Goal: Use online tool/utility: Utilize a website feature to perform a specific function

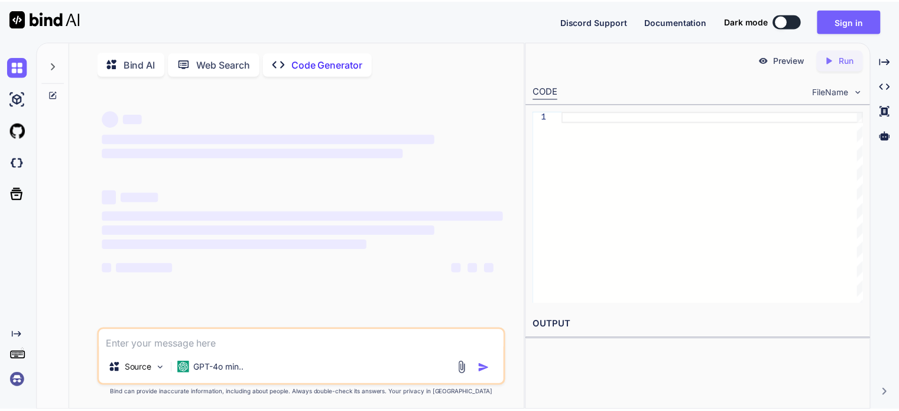
scroll to position [4, 0]
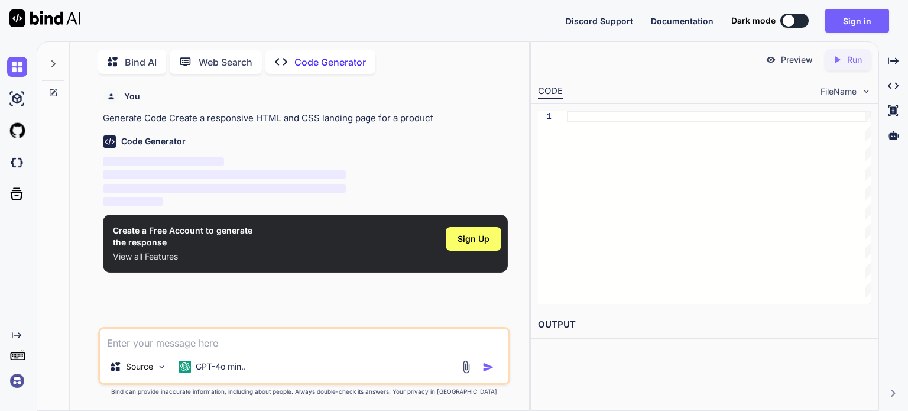
type textarea "x"
click at [489, 233] on span "Sign Up" at bounding box center [473, 239] width 32 height 12
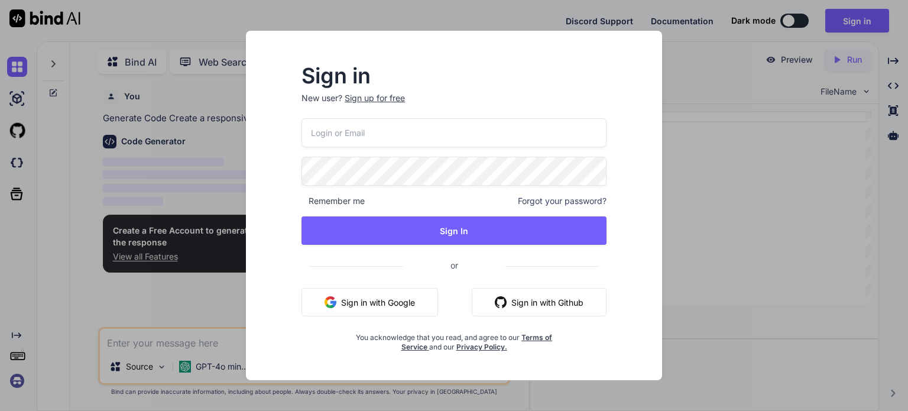
click at [397, 294] on button "Sign in with Google" at bounding box center [369, 302] width 137 height 28
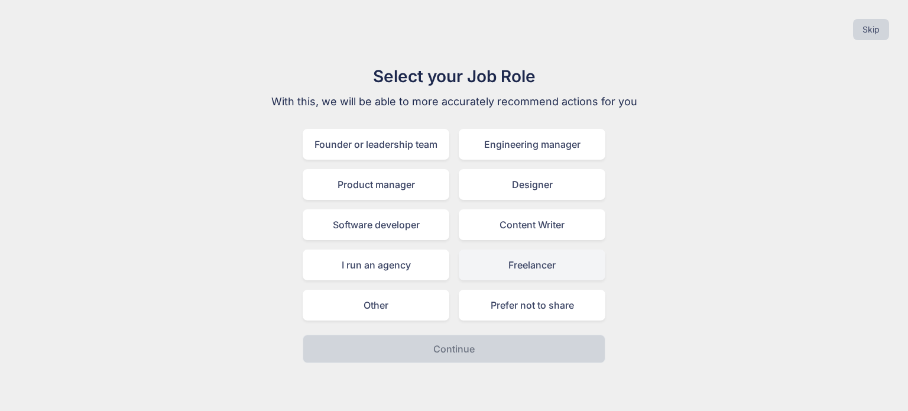
click at [556, 264] on div "Freelancer" at bounding box center [532, 264] width 147 height 31
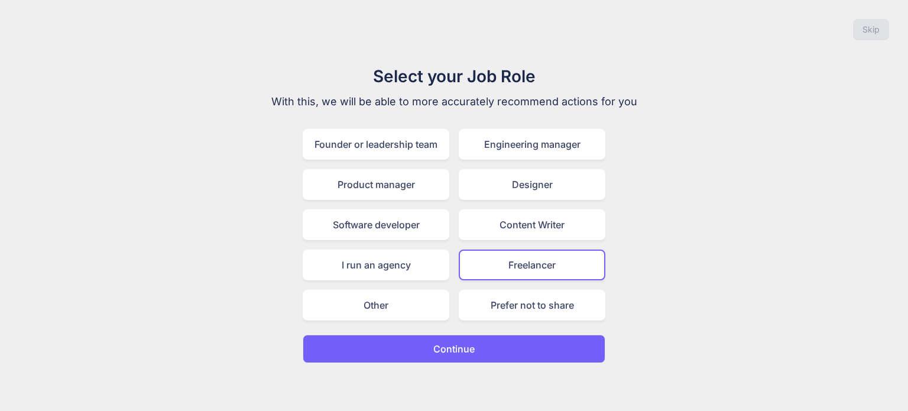
click at [500, 326] on div "Select your Job Role With this, we will be able to more accurately recommend ac…" at bounding box center [453, 213] width 397 height 299
click at [488, 341] on button "Continue" at bounding box center [454, 349] width 303 height 28
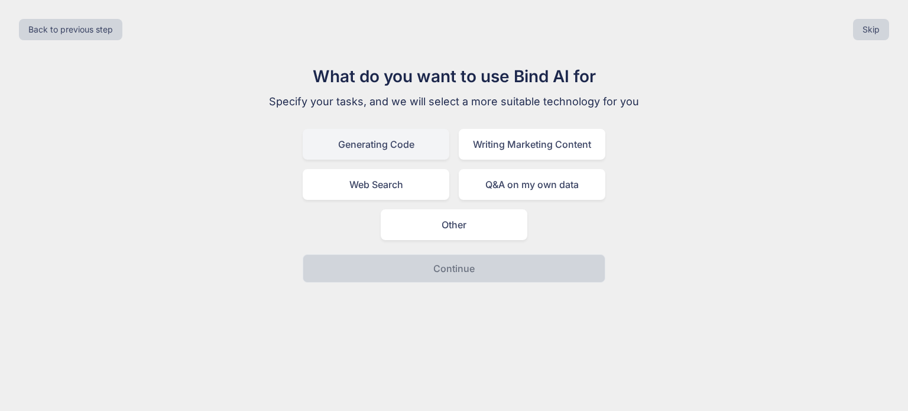
click at [433, 148] on div "Generating Code" at bounding box center [376, 144] width 147 height 31
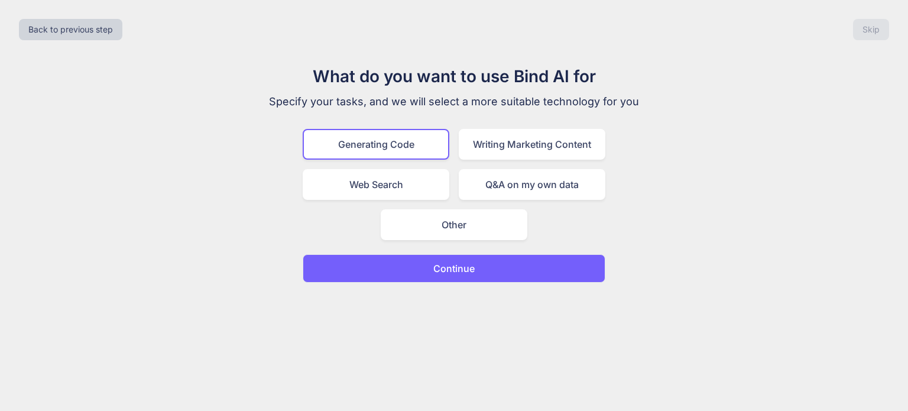
click at [463, 265] on p "Continue" at bounding box center [453, 268] width 41 height 14
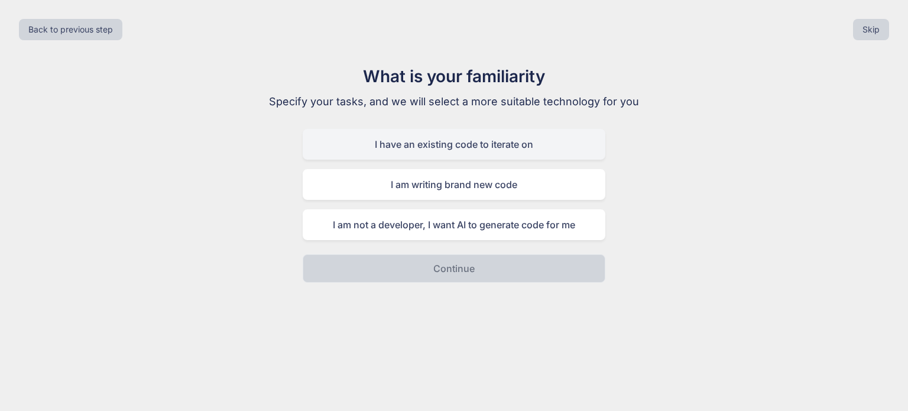
click at [492, 153] on div "I have an existing code to iterate on" at bounding box center [454, 144] width 303 height 31
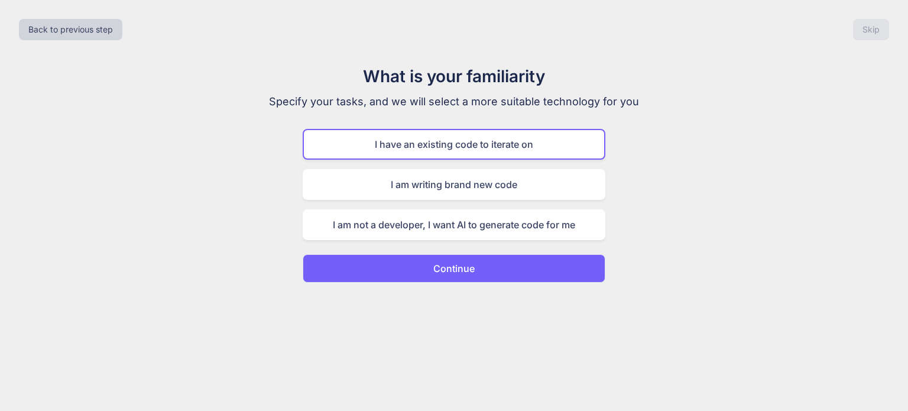
click at [496, 272] on button "Continue" at bounding box center [454, 268] width 303 height 28
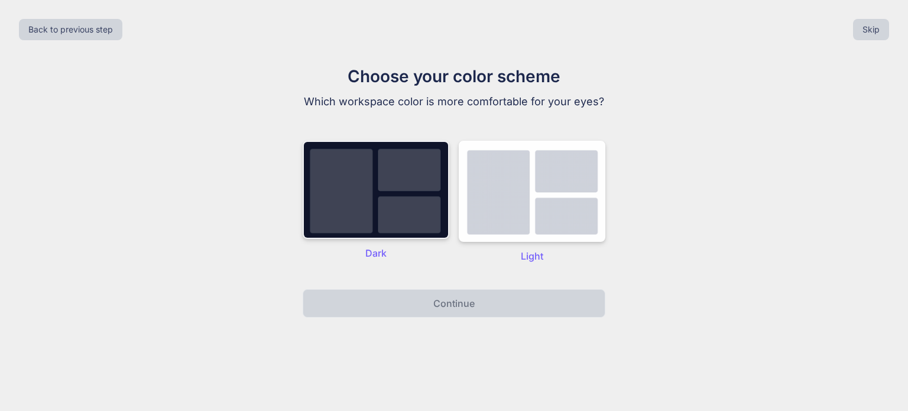
click at [420, 200] on img at bounding box center [376, 190] width 147 height 98
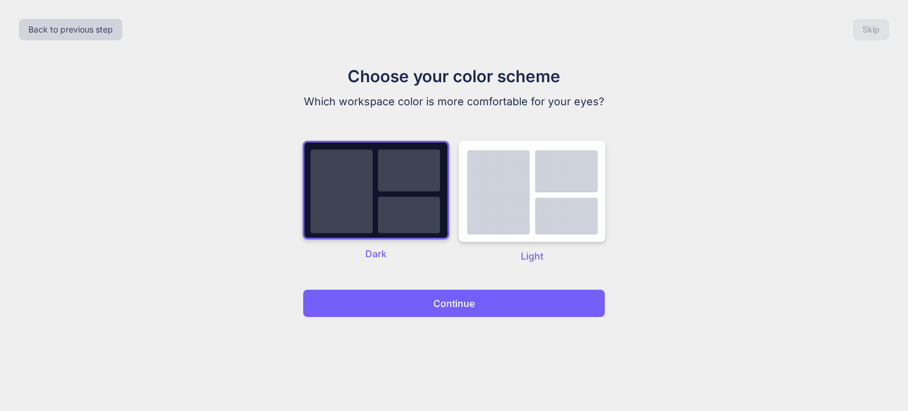
click at [482, 311] on button "Continue" at bounding box center [454, 303] width 303 height 28
click at [475, 300] on button "Continue" at bounding box center [454, 303] width 303 height 28
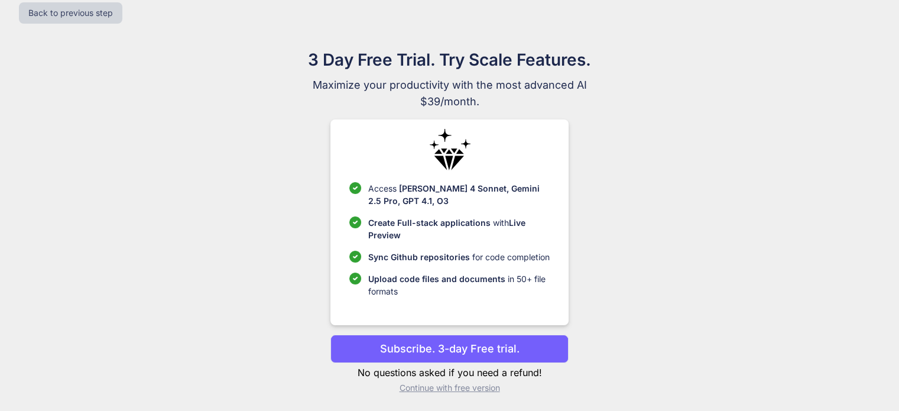
scroll to position [18, 0]
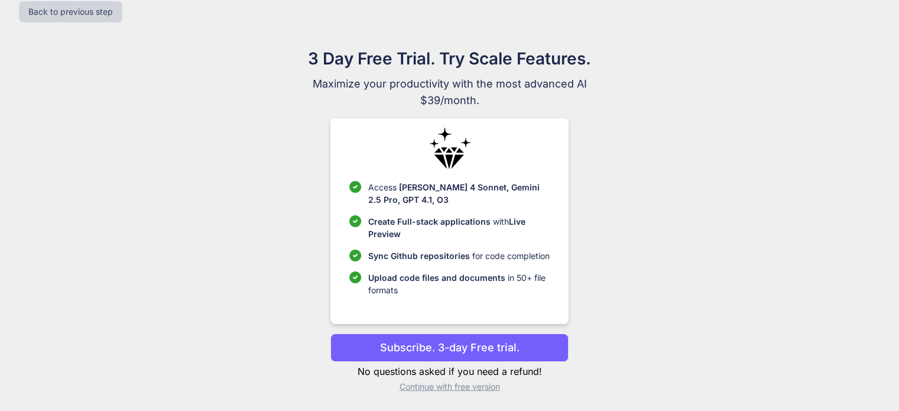
click at [475, 385] on p "Continue with free version" at bounding box center [449, 387] width 238 height 12
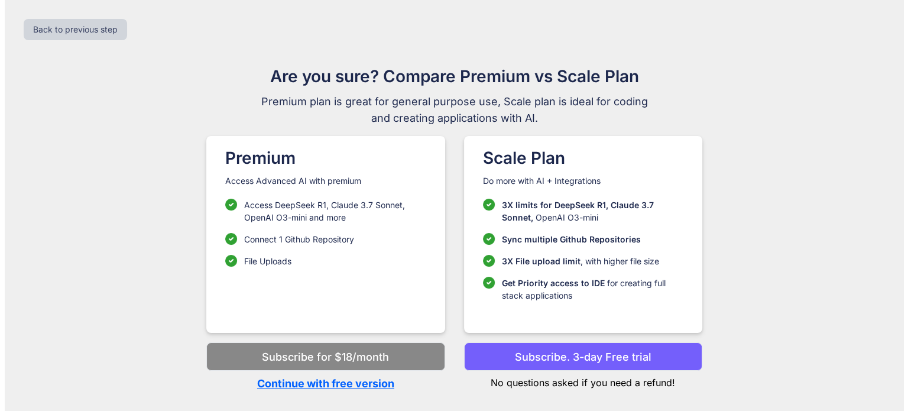
scroll to position [0, 0]
click at [369, 386] on p "Continue with free version" at bounding box center [325, 383] width 238 height 16
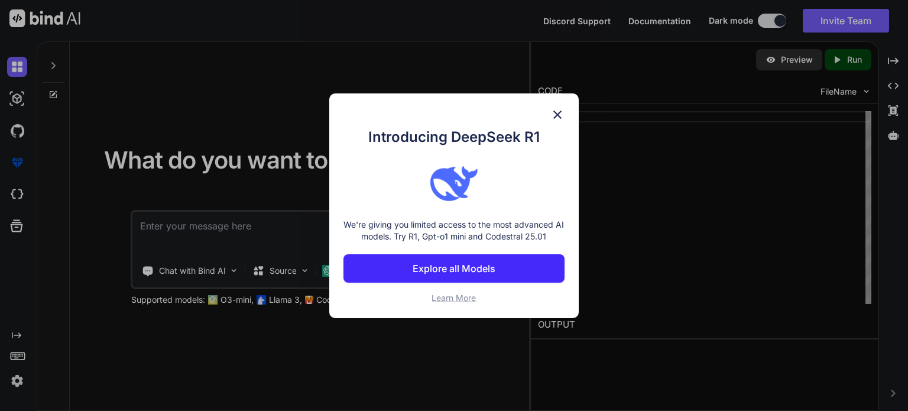
click at [562, 114] on img at bounding box center [557, 115] width 14 height 14
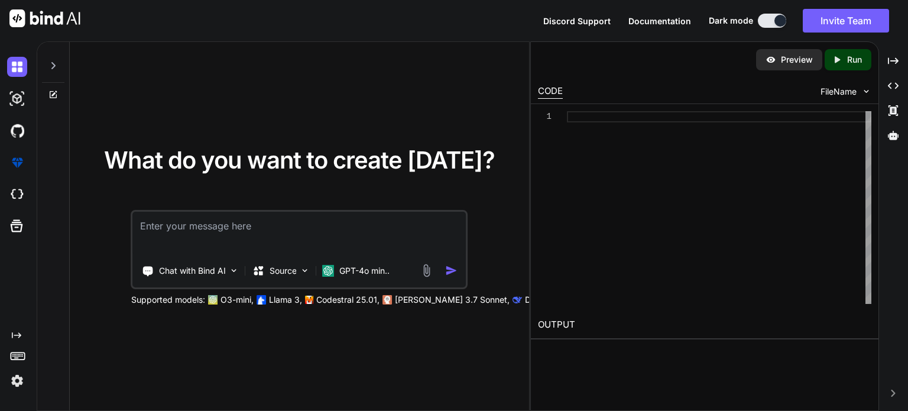
click at [53, 66] on icon at bounding box center [52, 65] width 9 height 9
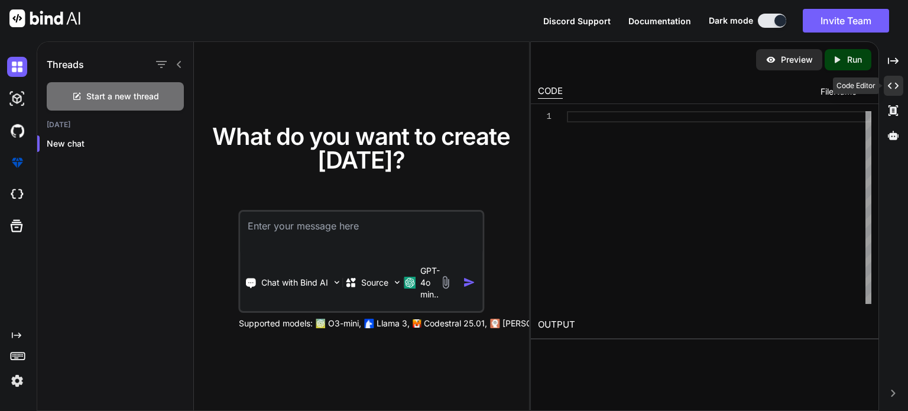
click at [891, 80] on icon "Created with Pixso." at bounding box center [893, 85] width 11 height 11
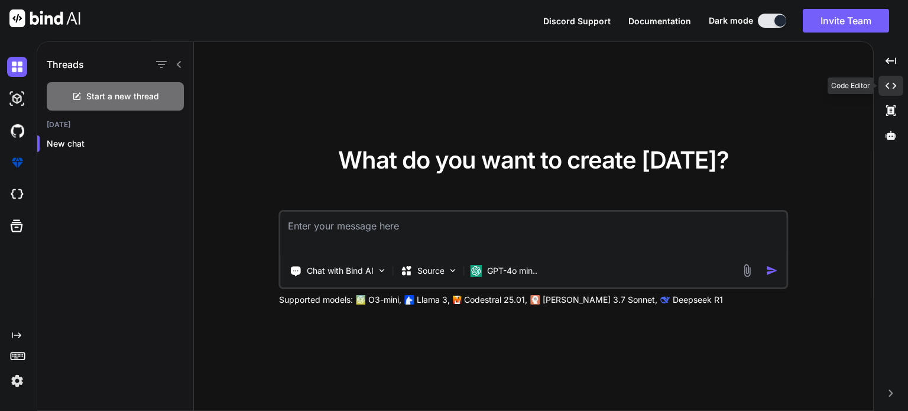
click at [891, 80] on icon "Created with Pixso." at bounding box center [890, 85] width 11 height 11
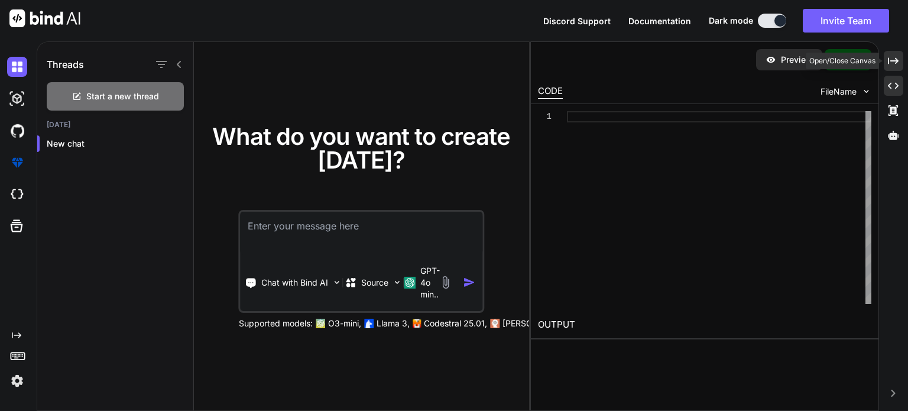
click at [897, 63] on icon "Created with Pixso." at bounding box center [893, 61] width 11 height 11
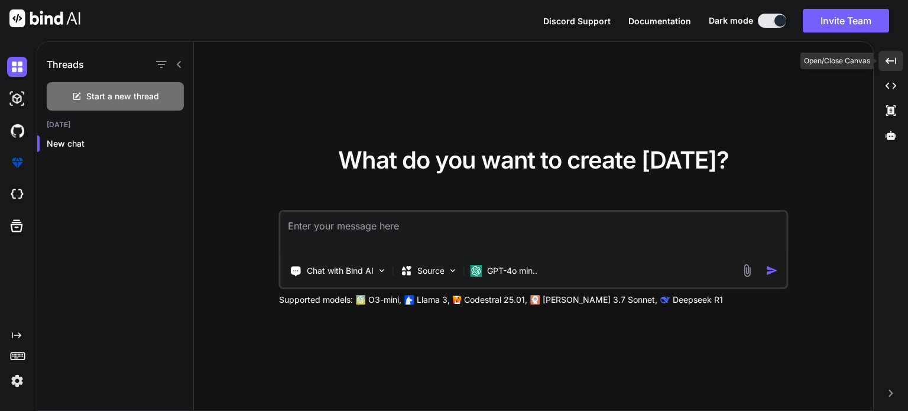
click at [897, 63] on div "Created with Pixso." at bounding box center [890, 61] width 25 height 20
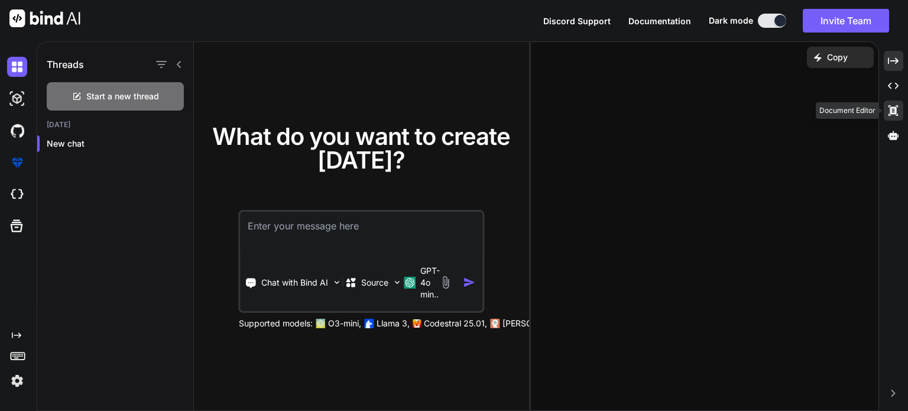
click at [897, 115] on icon at bounding box center [892, 110] width 9 height 11
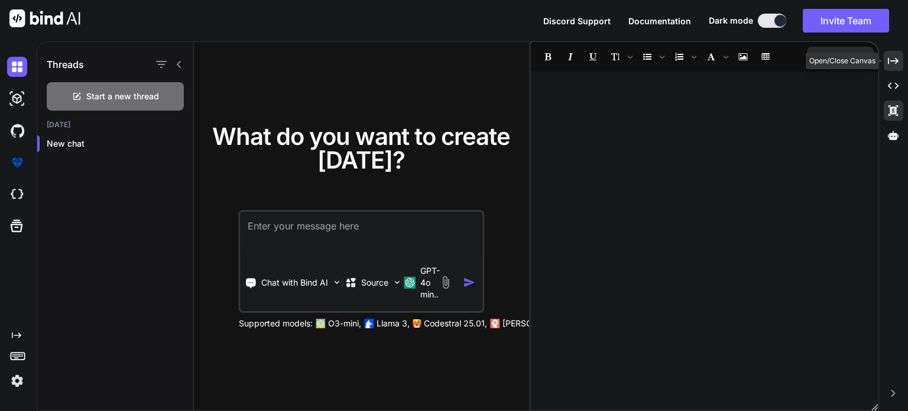
click at [895, 64] on icon "Created with Pixso." at bounding box center [893, 61] width 11 height 11
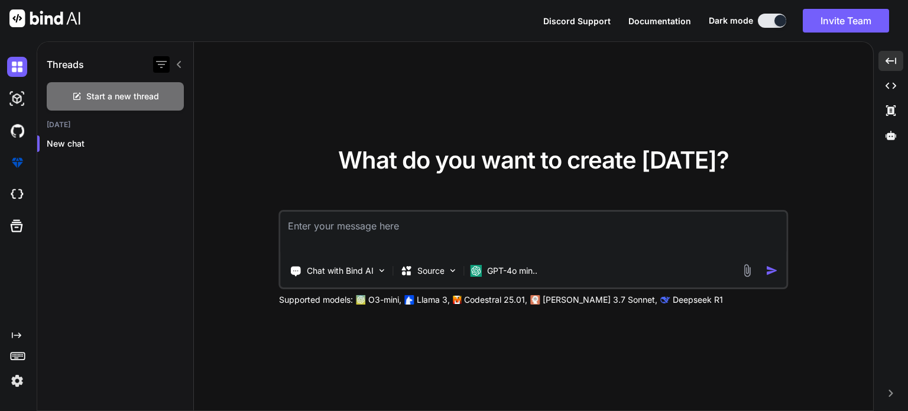
click at [161, 64] on icon "button" at bounding box center [161, 64] width 11 height 7
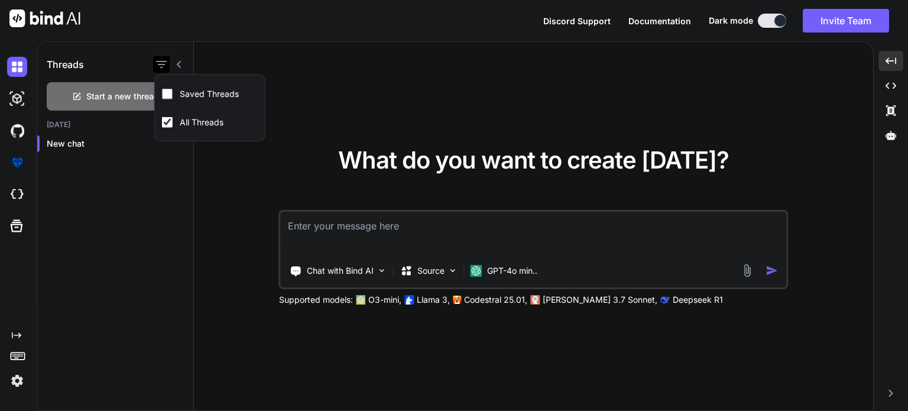
click at [161, 64] on icon "button" at bounding box center [161, 64] width 11 height 7
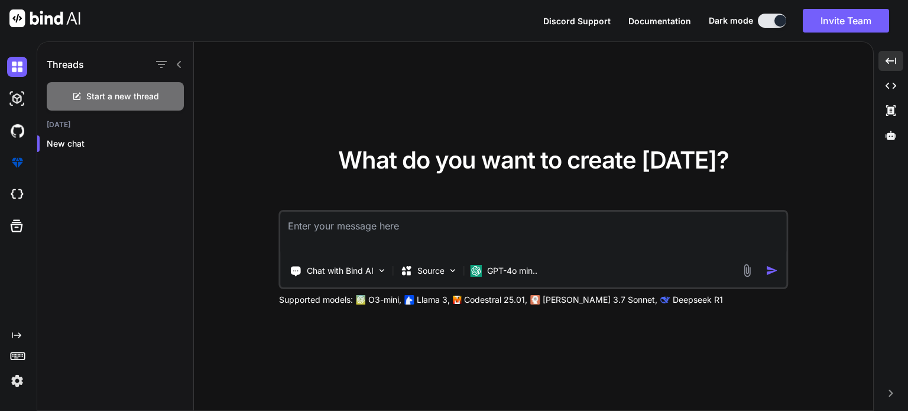
click at [24, 339] on div "Created with Pixso." at bounding box center [19, 334] width 25 height 9
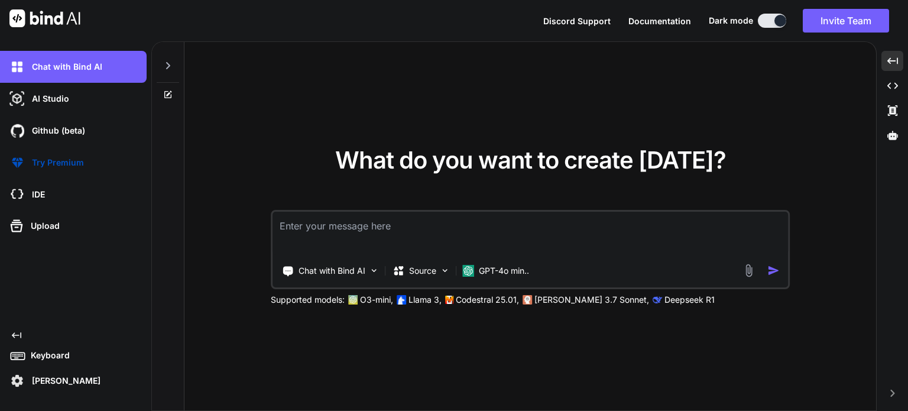
click at [13, 335] on icon at bounding box center [16, 335] width 9 height 6
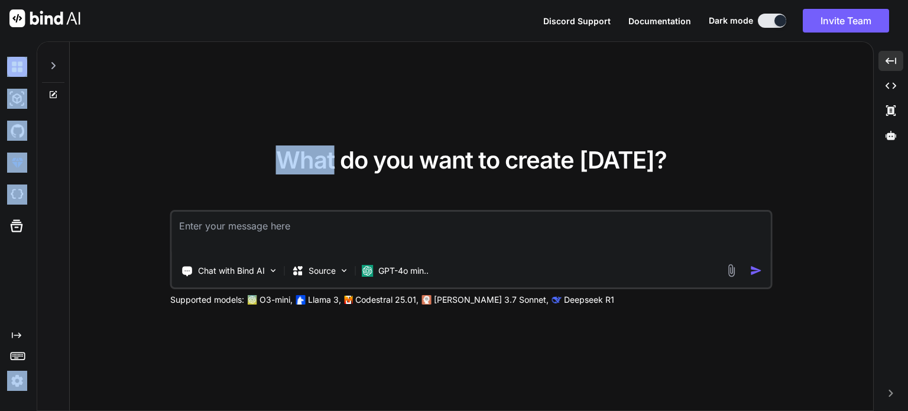
click at [14, 335] on icon "Created with Pixso." at bounding box center [16, 334] width 9 height 9
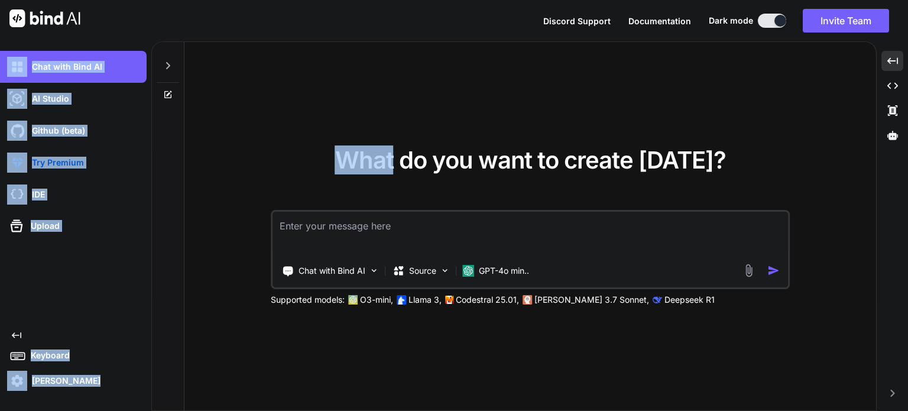
click at [14, 335] on icon at bounding box center [16, 335] width 9 height 6
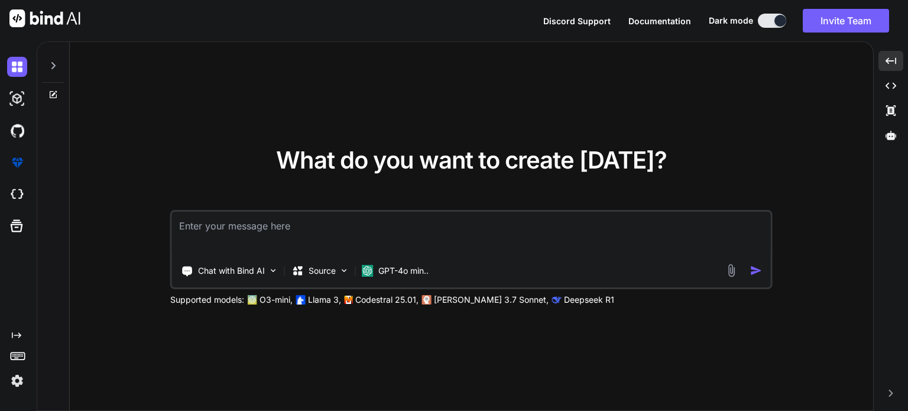
click at [57, 194] on div at bounding box center [53, 226] width 33 height 369
click at [54, 67] on icon at bounding box center [52, 65] width 9 height 9
